Goal: Task Accomplishment & Management: Use online tool/utility

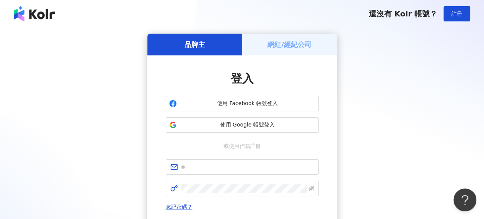
click at [300, 40] on h5 "網紅/經紀公司" at bounding box center [289, 45] width 44 height 10
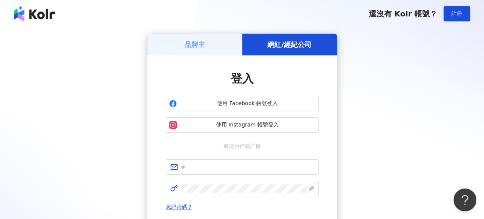
click at [232, 39] on div "品牌主" at bounding box center [194, 45] width 95 height 22
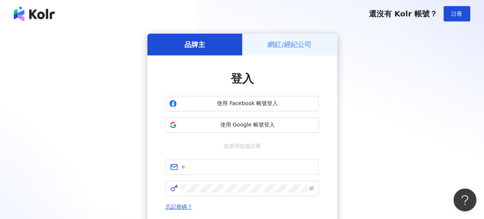
click at [277, 45] on h5 "網紅/經紀公司" at bounding box center [289, 45] width 44 height 10
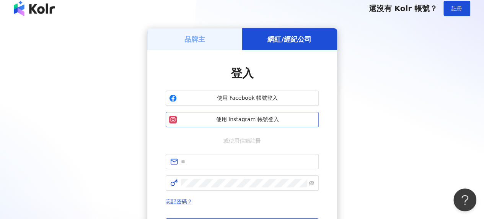
scroll to position [76, 0]
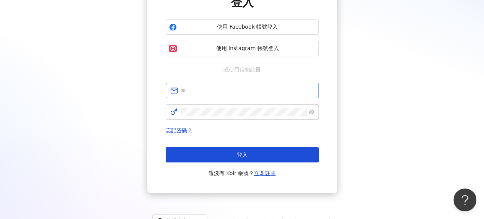
click at [225, 85] on span at bounding box center [242, 90] width 153 height 15
click at [232, 92] on input "text" at bounding box center [247, 90] width 133 height 8
type input "**********"
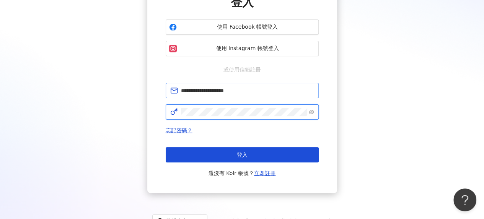
click button "登入" at bounding box center [242, 154] width 153 height 15
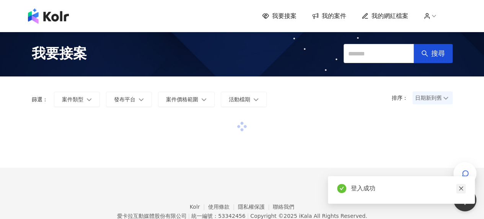
click at [460, 191] on icon "close" at bounding box center [460, 188] width 5 height 5
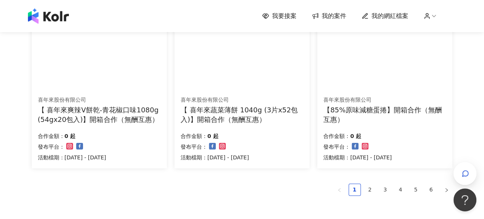
scroll to position [411, 0]
